Goal: Task Accomplishment & Management: Manage account settings

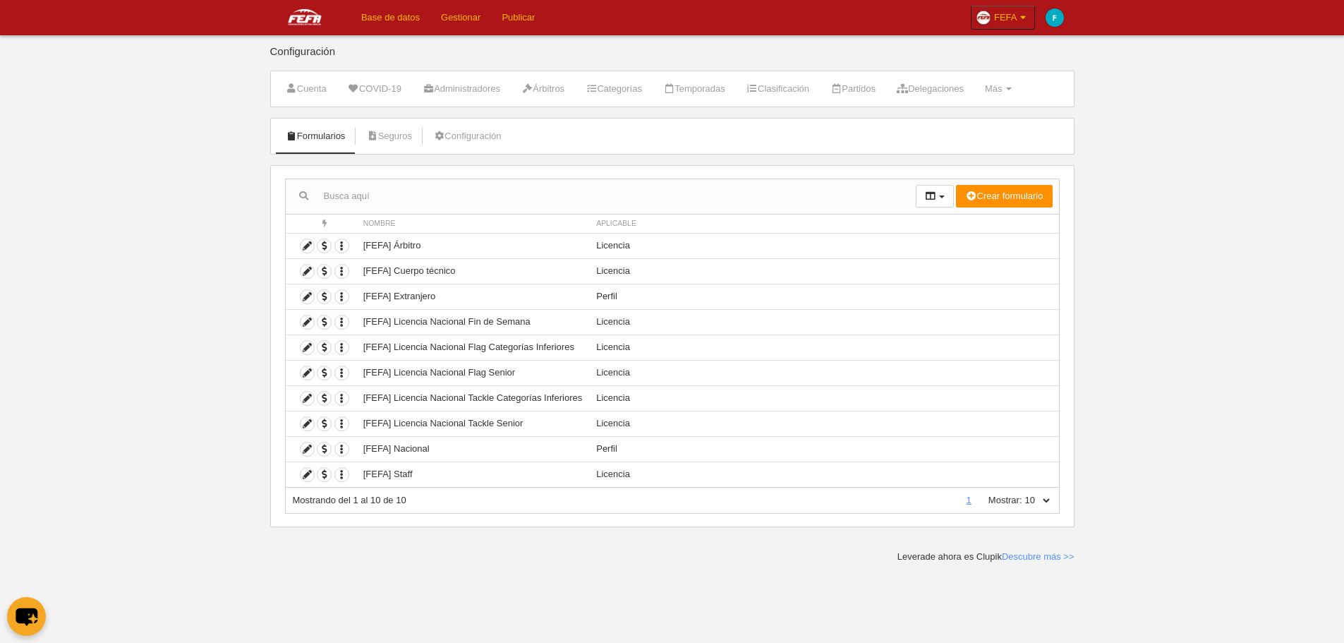
click at [371, 13] on link "Base de datos" at bounding box center [391, 17] width 80 height 35
click at [307, 320] on icon at bounding box center [307, 321] width 13 height 13
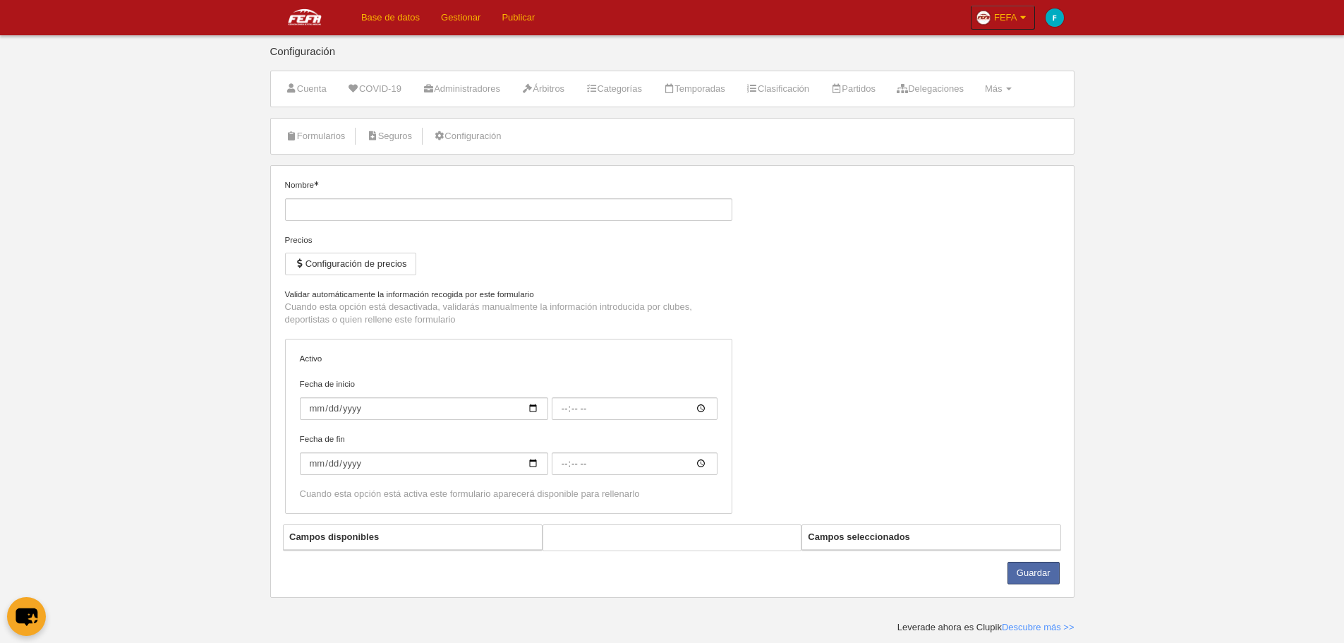
type input "[FEFA] Licencia Nacional Fin de Semana"
checkbox input "true"
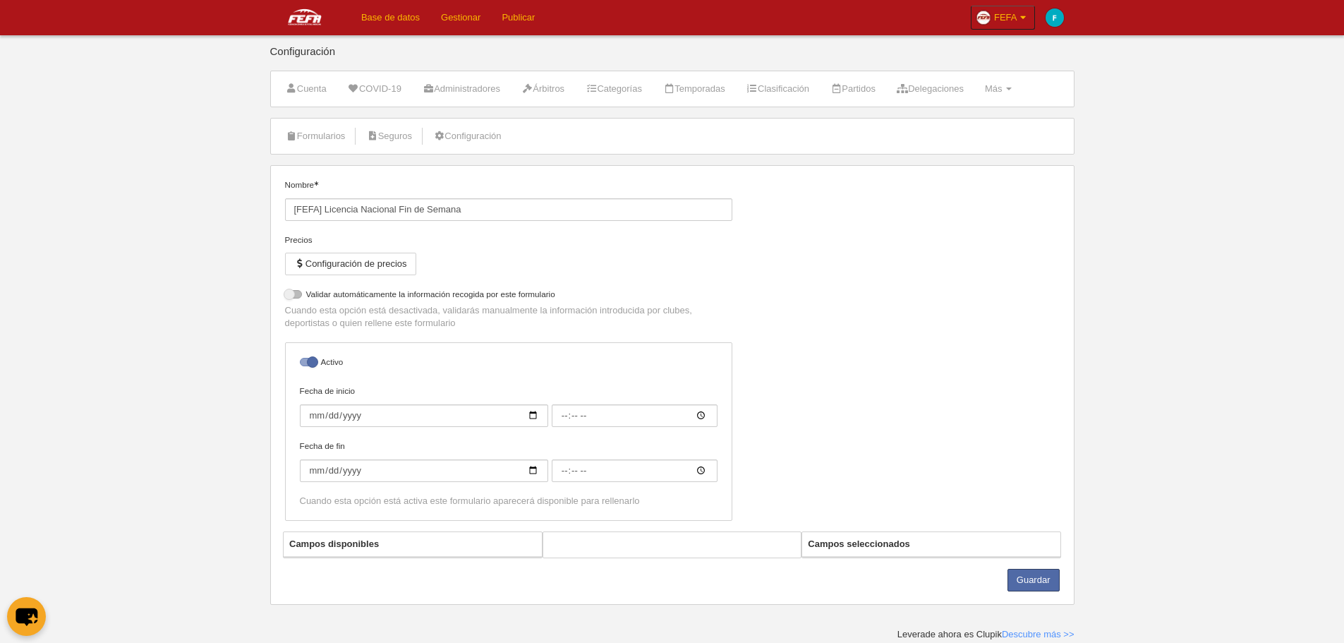
select select "selected"
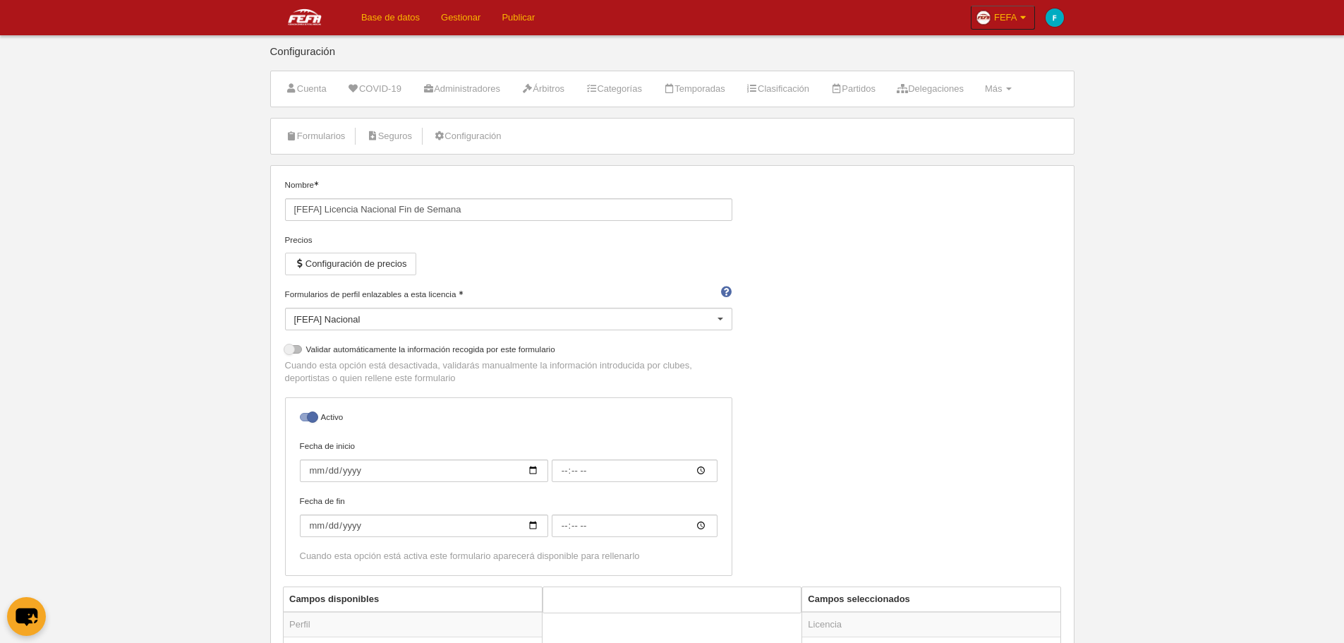
click at [332, 250] on div "Precios Configuración de precios" at bounding box center [508, 261] width 447 height 54
click at [334, 260] on button "Configuración de precios" at bounding box center [350, 264] width 131 height 23
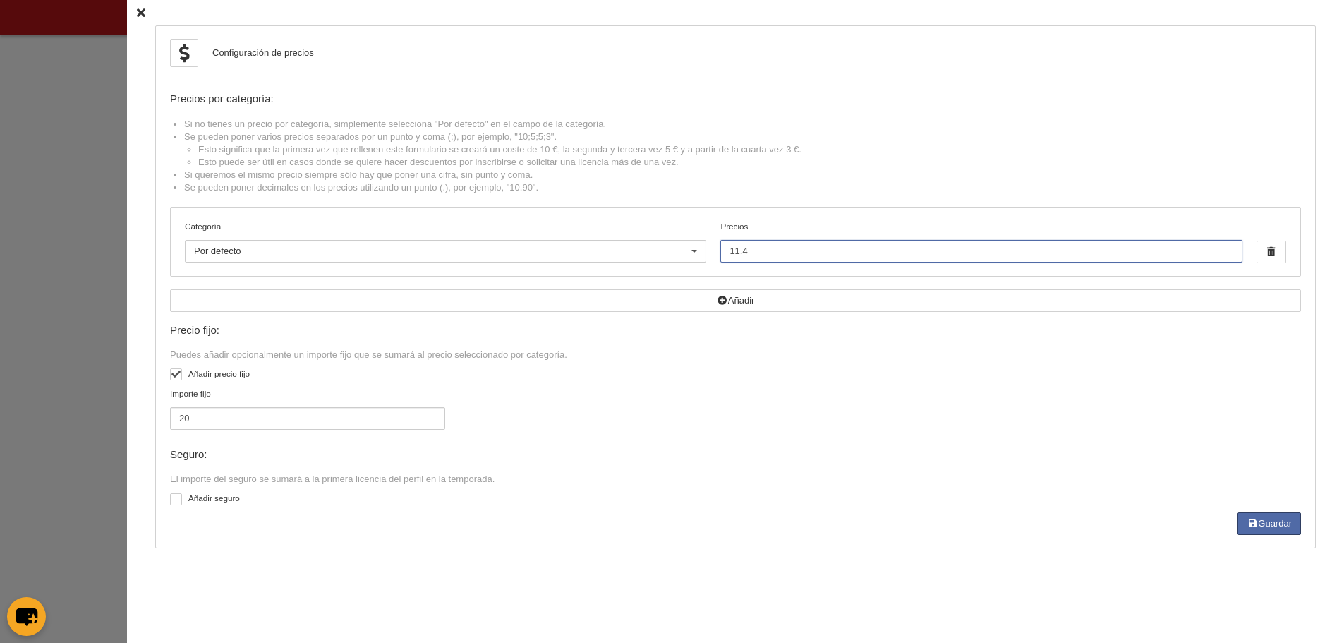
click at [786, 251] on input "11.4" at bounding box center [982, 251] width 522 height 23
type input "11.5"
click at [799, 325] on div "Precio fijo:" at bounding box center [735, 331] width 1131 height 12
click at [1252, 524] on icon "button" at bounding box center [1252, 523] width 11 height 9
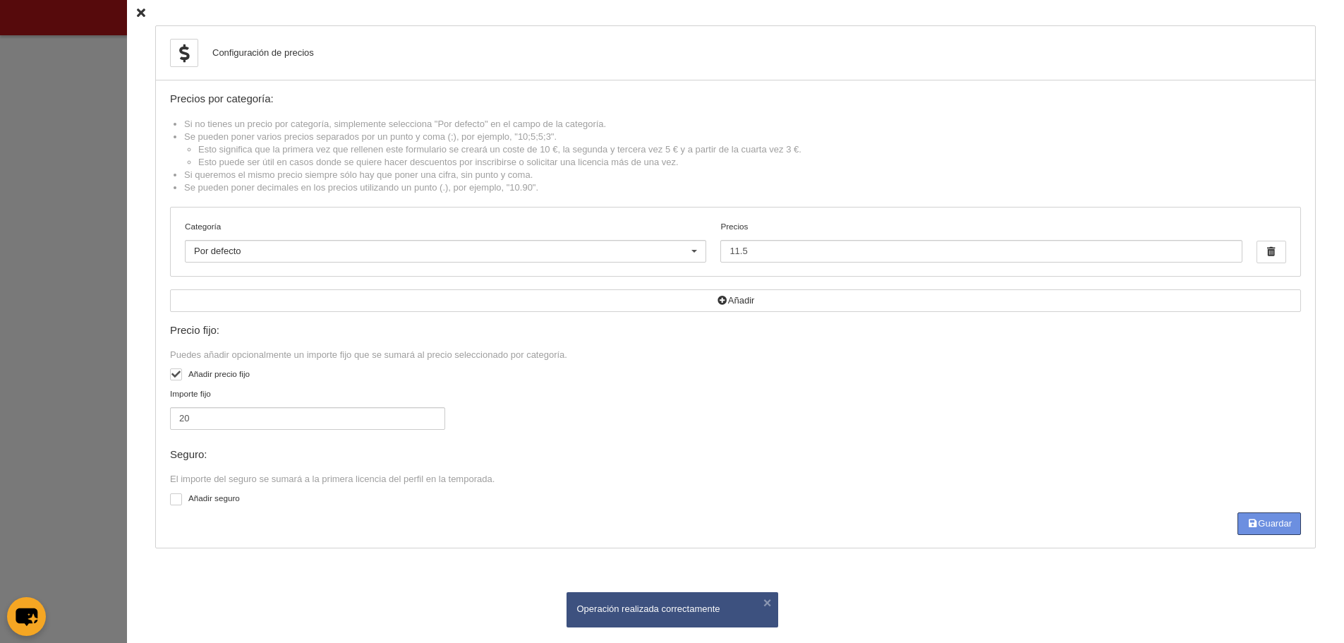
click at [76, 195] on div at bounding box center [672, 321] width 1344 height 643
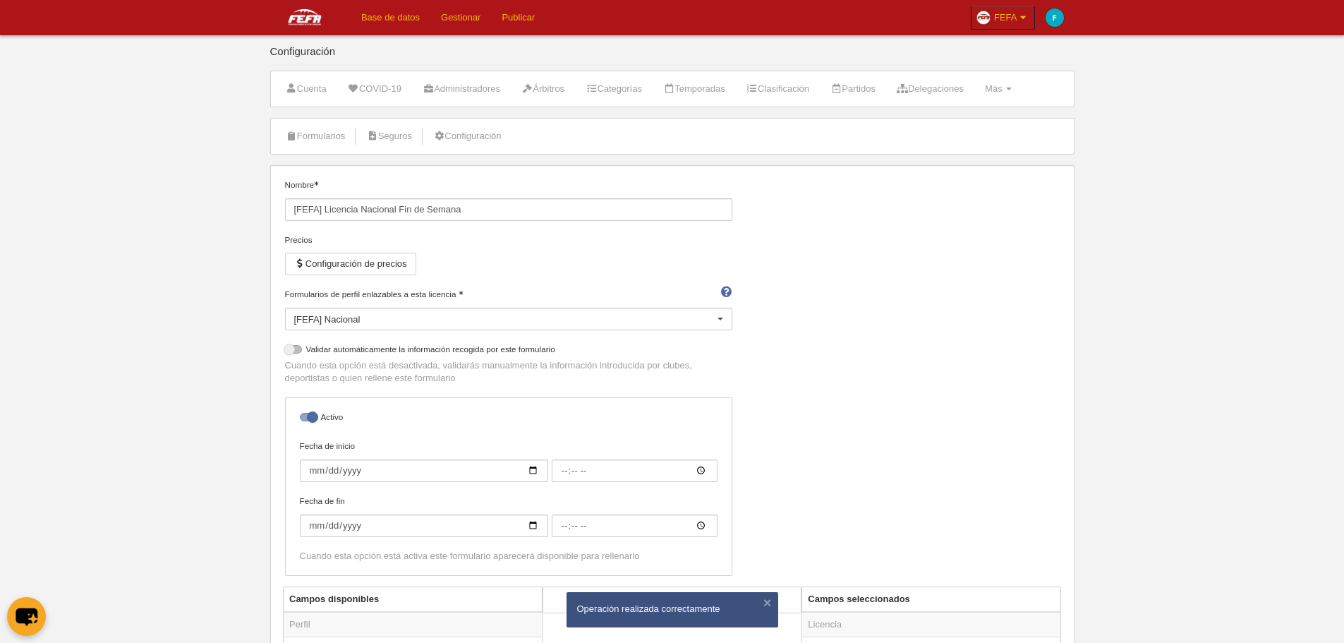
click at [442, 20] on link "Gestionar" at bounding box center [461, 17] width 61 height 35
